Goal: Task Accomplishment & Management: Use online tool/utility

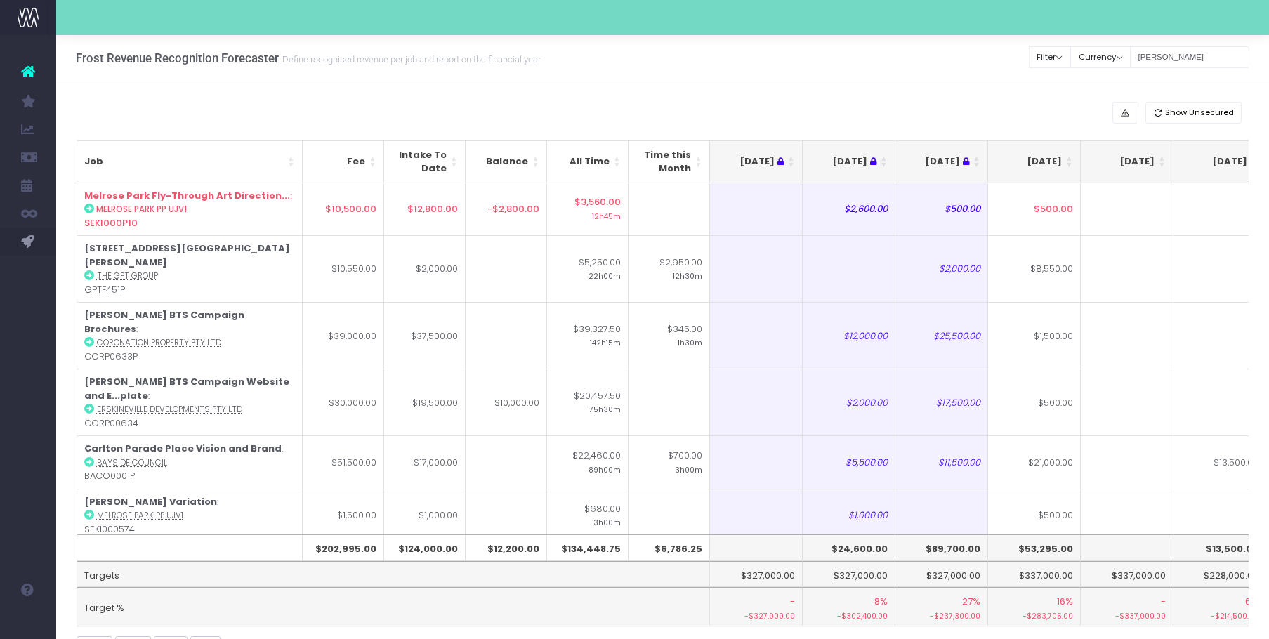
scroll to position [0, 14]
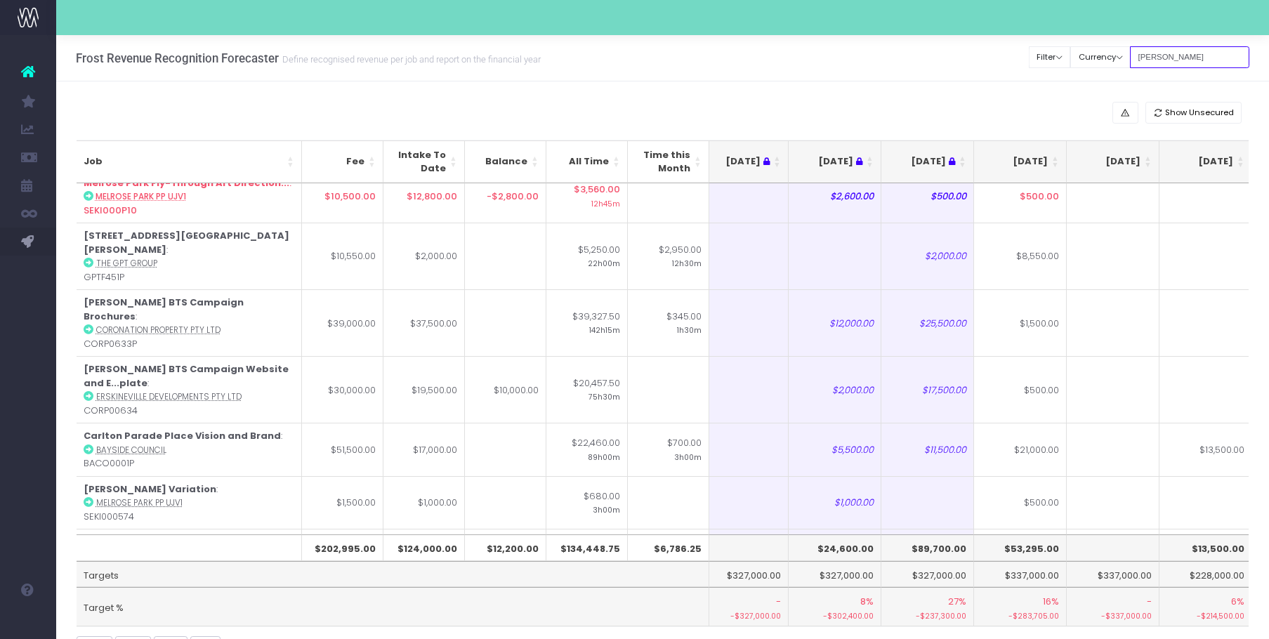
click at [1180, 51] on input "[PERSON_NAME]" at bounding box center [1189, 57] width 119 height 22
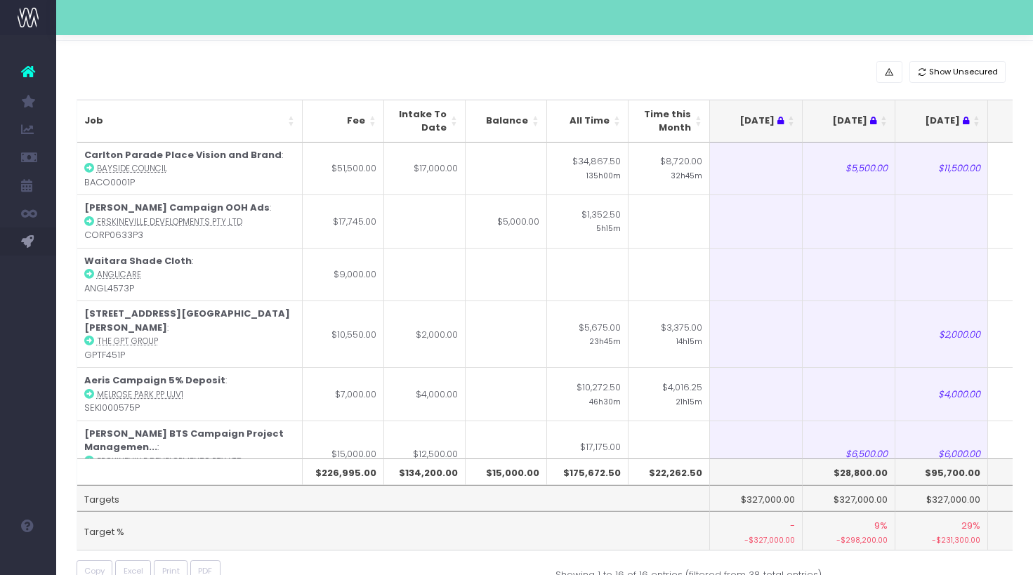
scroll to position [499, 0]
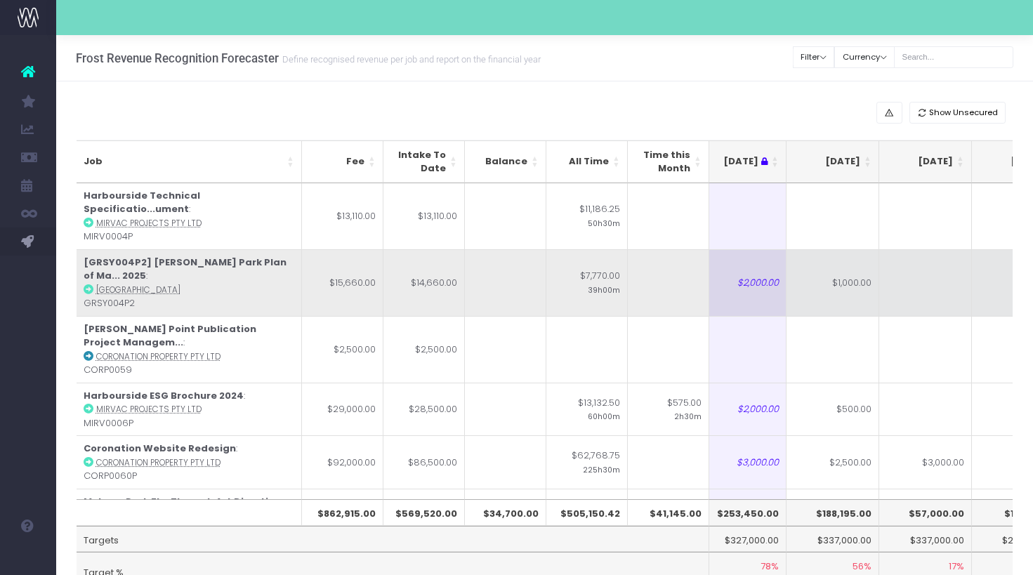
scroll to position [0, 92]
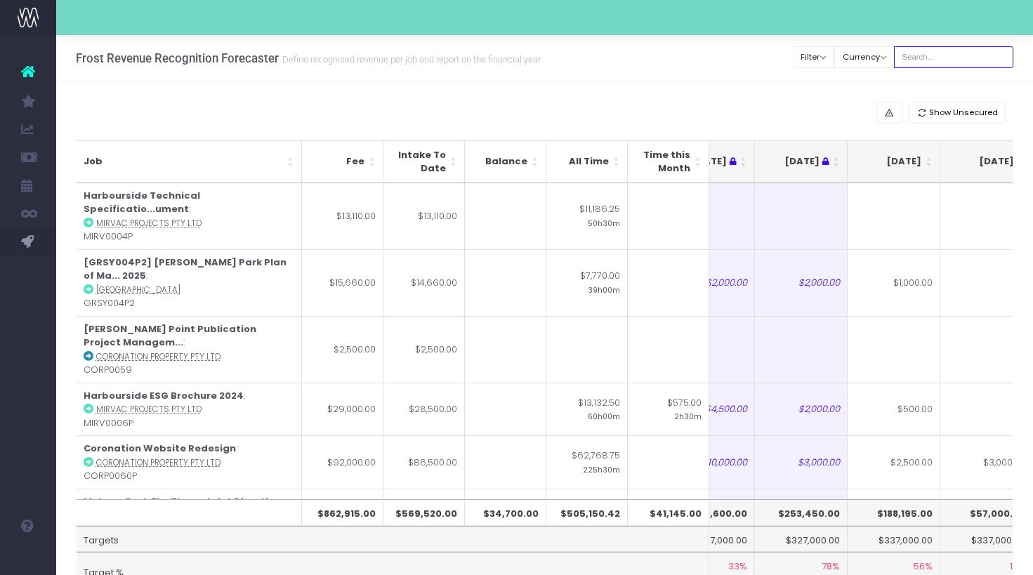
click at [962, 60] on input "text" at bounding box center [953, 57] width 119 height 22
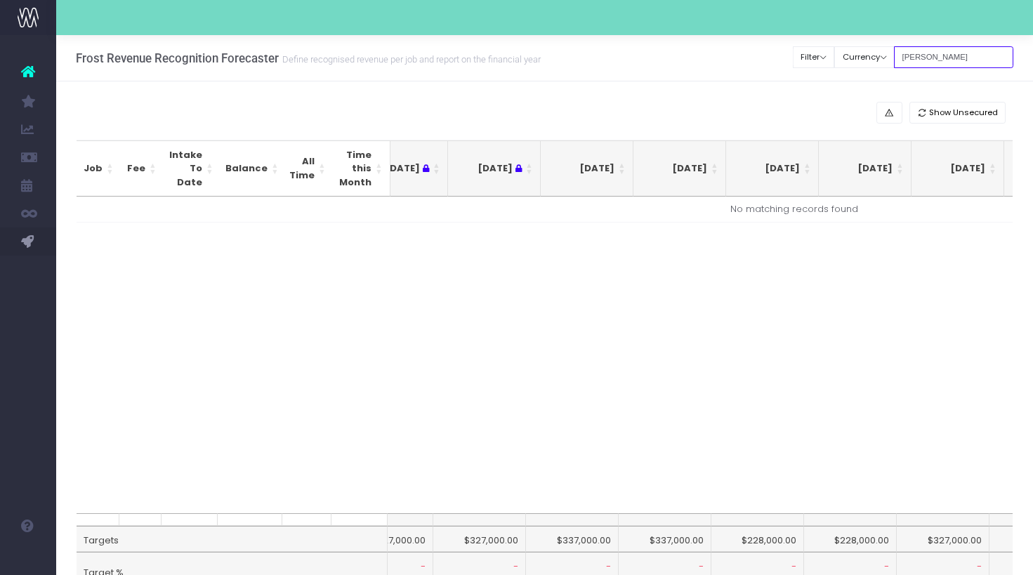
type input "[PERSON_NAME]"
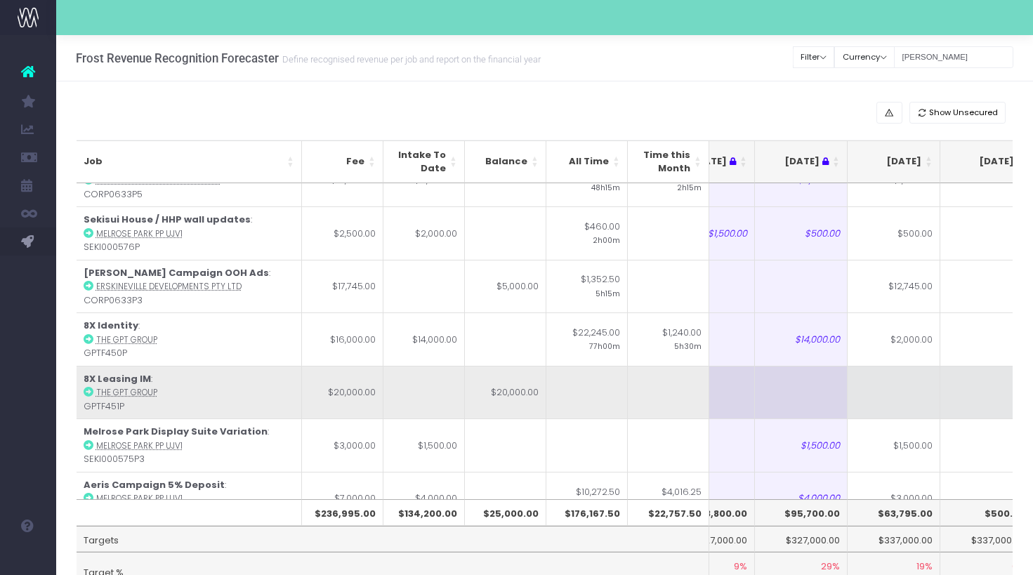
click at [891, 366] on td at bounding box center [894, 392] width 93 height 53
type input "19000"
click at [971, 366] on td at bounding box center [987, 392] width 93 height 53
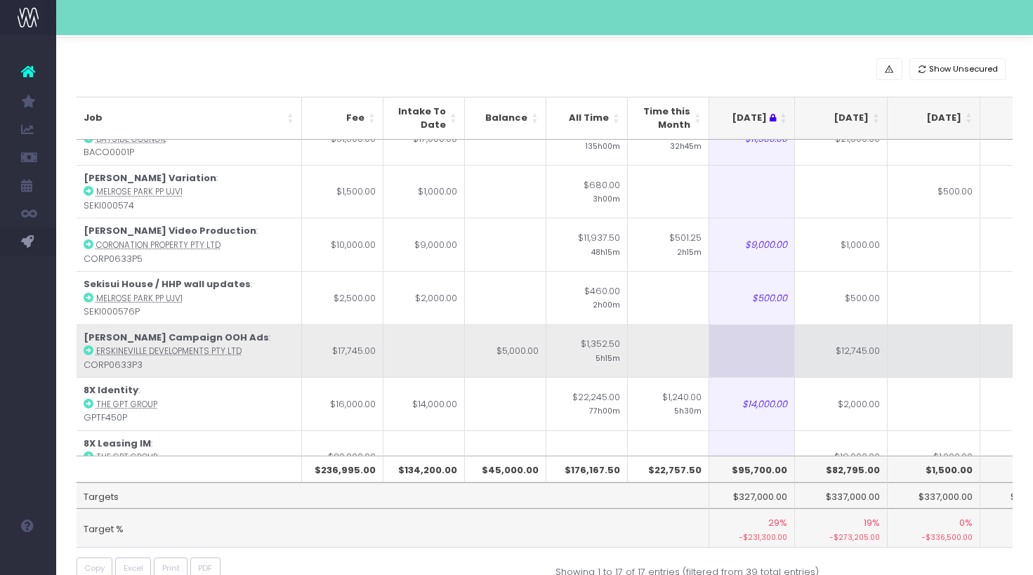
click at [856, 325] on td "$12,745.00" at bounding box center [841, 351] width 93 height 53
click at [856, 325] on td "$7,000.00" at bounding box center [841, 351] width 93 height 53
type input "10000"
click at [964, 325] on td at bounding box center [934, 351] width 93 height 53
type input "7745"
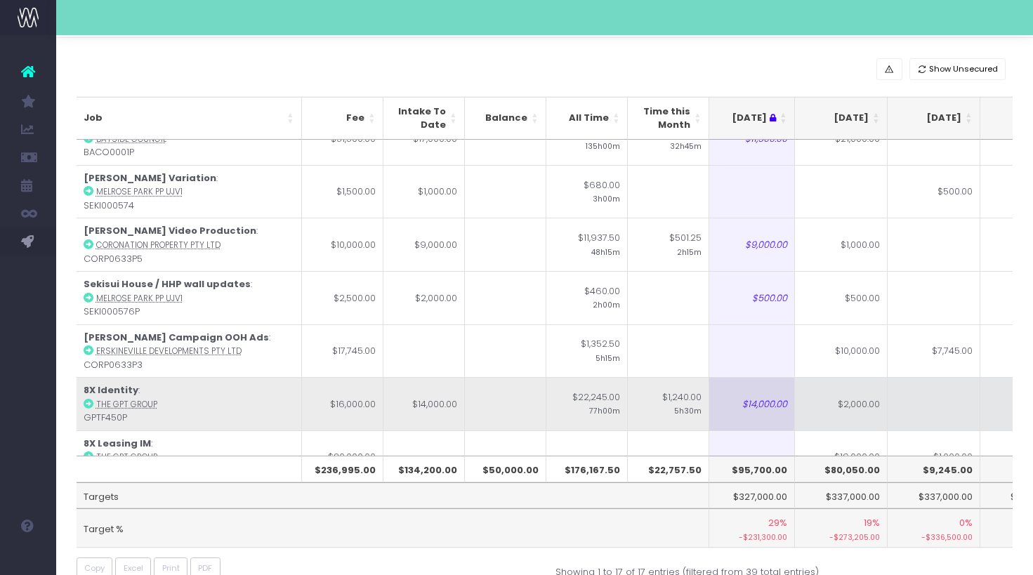
click at [950, 377] on td at bounding box center [934, 403] width 93 height 53
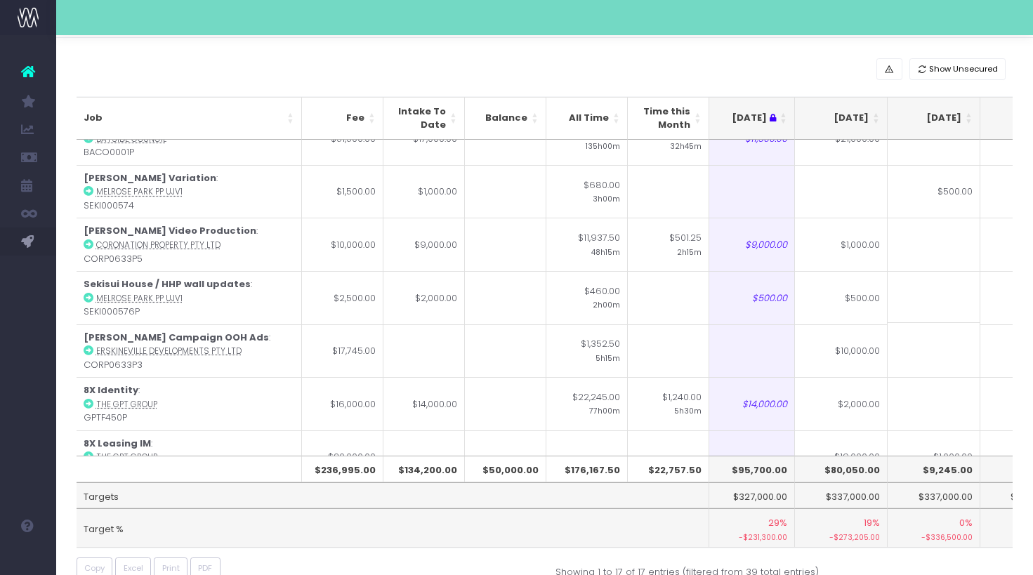
scroll to position [0, 0]
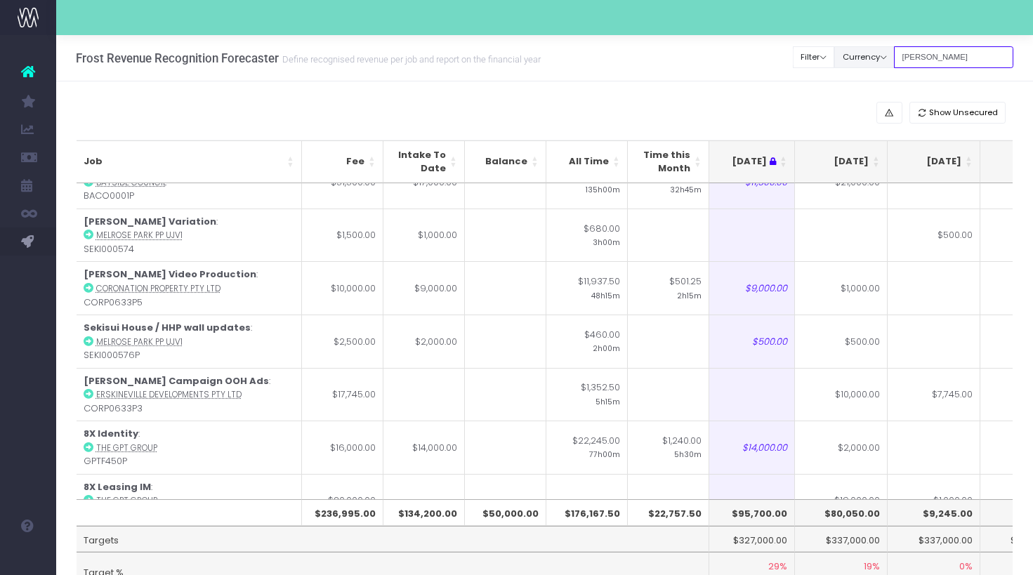
drag, startPoint x: 958, startPoint y: 62, endPoint x: 858, endPoint y: 61, distance: 99.1
click at [858, 62] on div "Clear Filters Filter By Account Manager All jeremy georgie lauren inezritchie a…" at bounding box center [904, 57] width 220 height 29
type input "h"
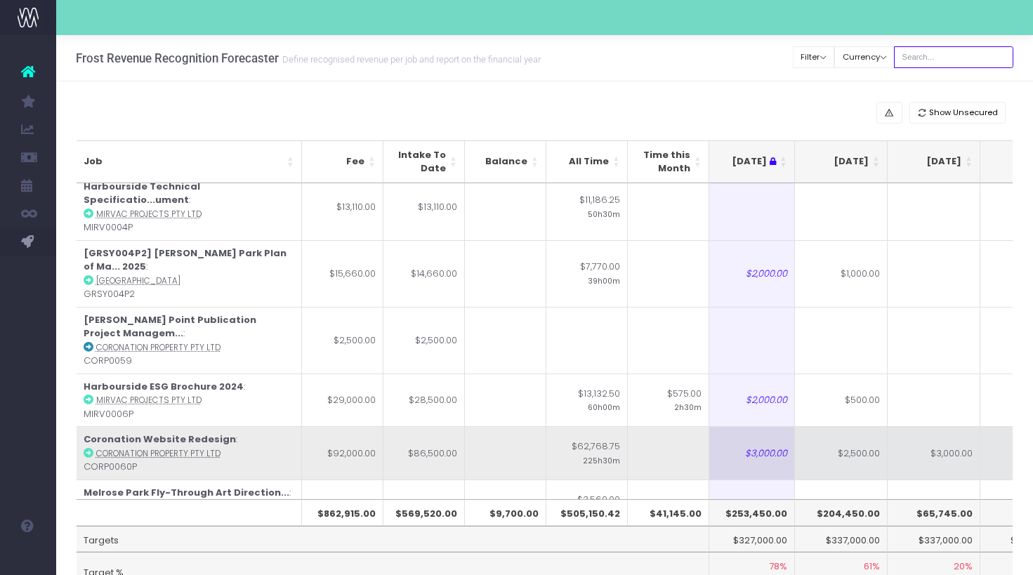
scroll to position [0, 194]
